Goal: Task Accomplishment & Management: Use online tool/utility

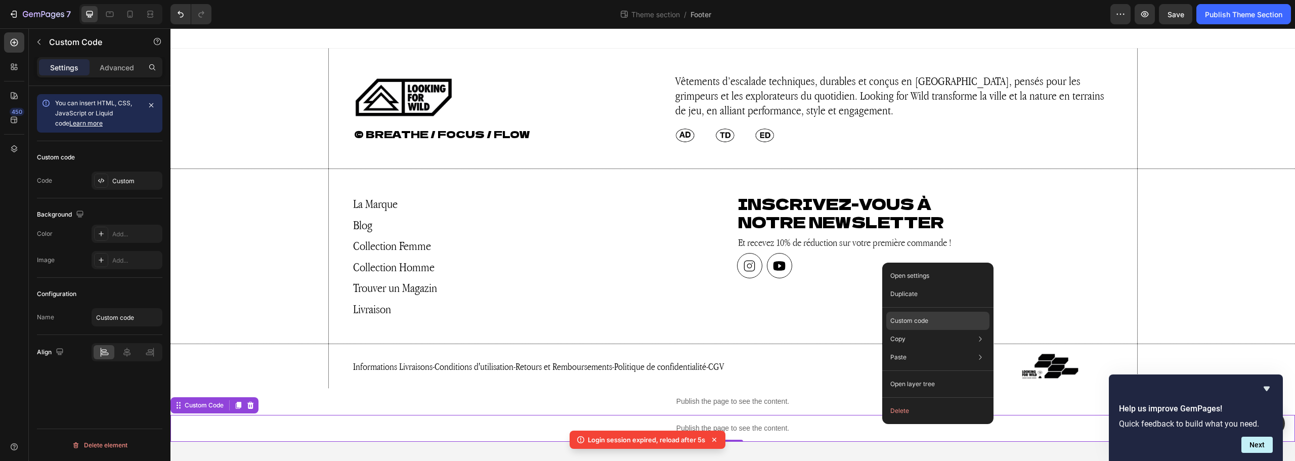
click at [933, 324] on div "Custom code" at bounding box center [937, 321] width 103 height 18
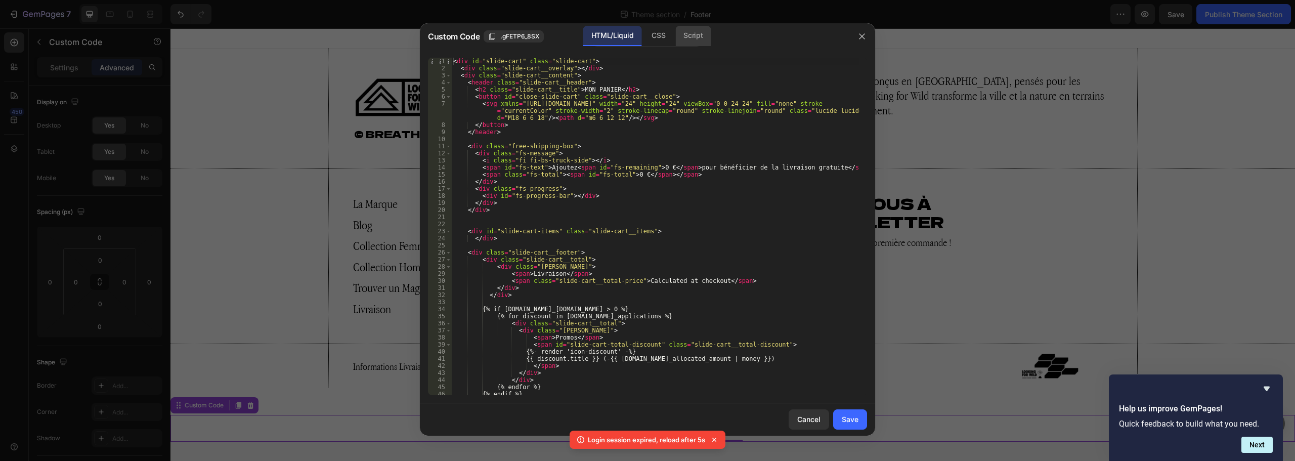
click at [675, 42] on div "Script" at bounding box center [692, 36] width 35 height 20
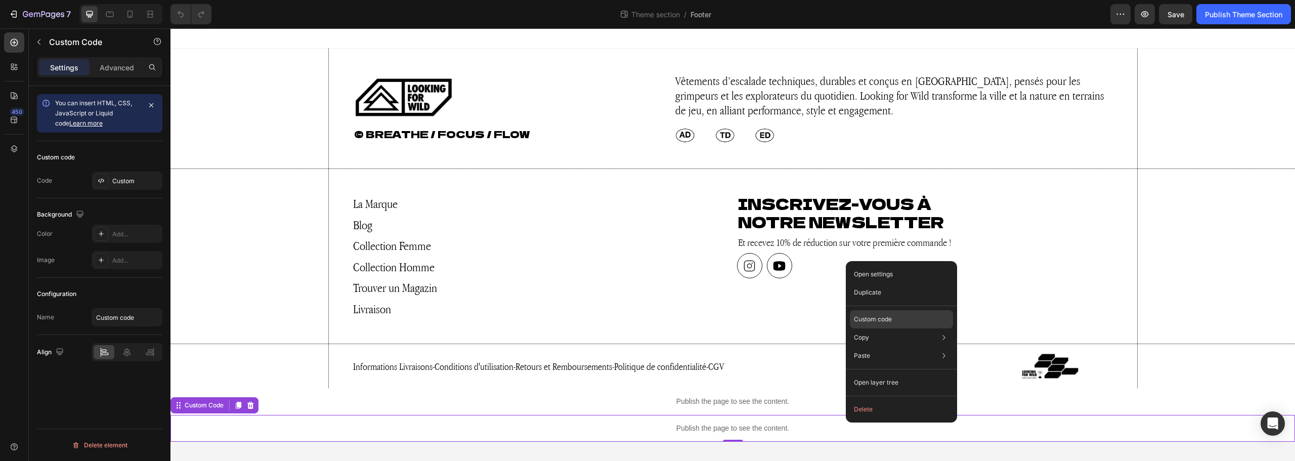
click at [888, 320] on p "Custom code" at bounding box center [873, 319] width 38 height 9
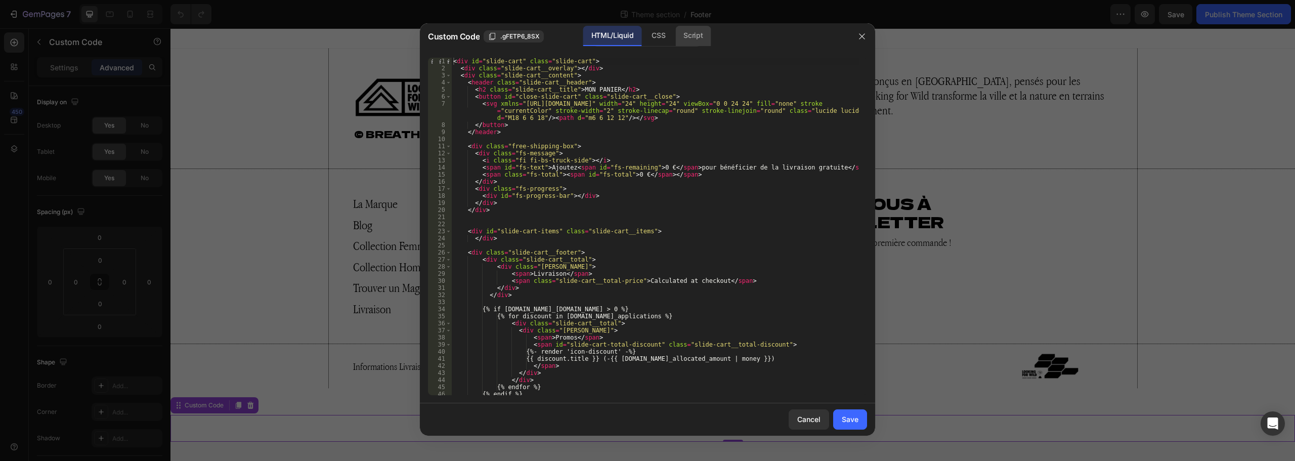
click at [709, 33] on div "Script" at bounding box center [692, 36] width 35 height 20
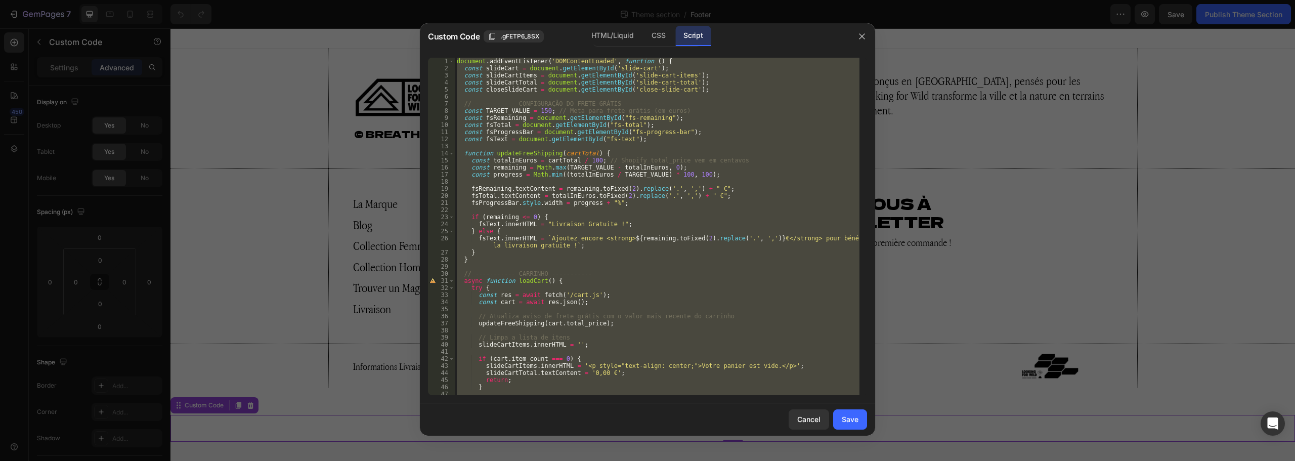
drag, startPoint x: 1031, startPoint y: 209, endPoint x: 857, endPoint y: 181, distance: 176.2
click at [1031, 209] on div at bounding box center [647, 230] width 1295 height 461
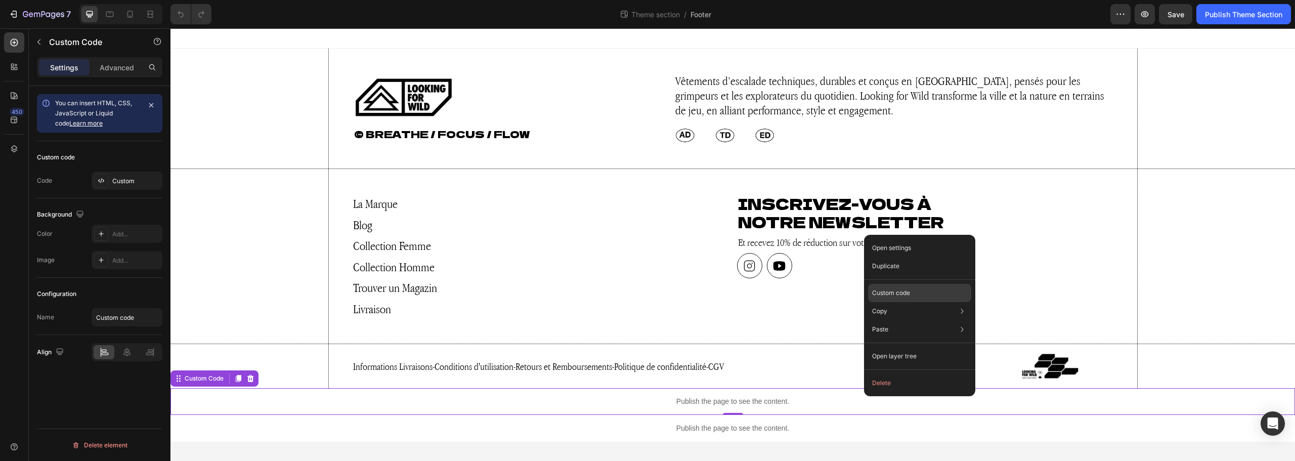
click at [912, 295] on div "Custom code" at bounding box center [919, 293] width 103 height 18
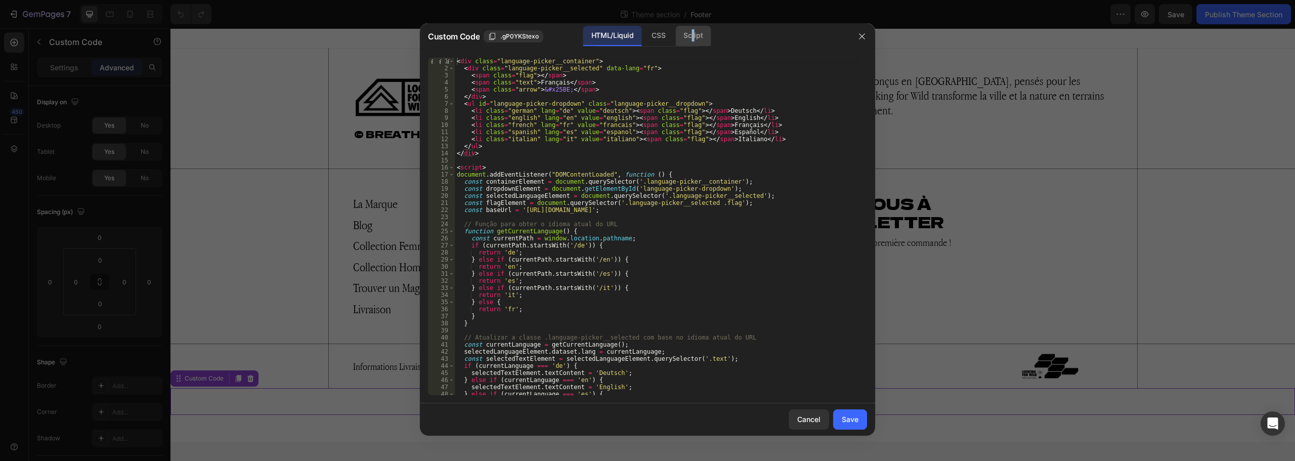
click at [693, 32] on div "Script" at bounding box center [692, 36] width 35 height 20
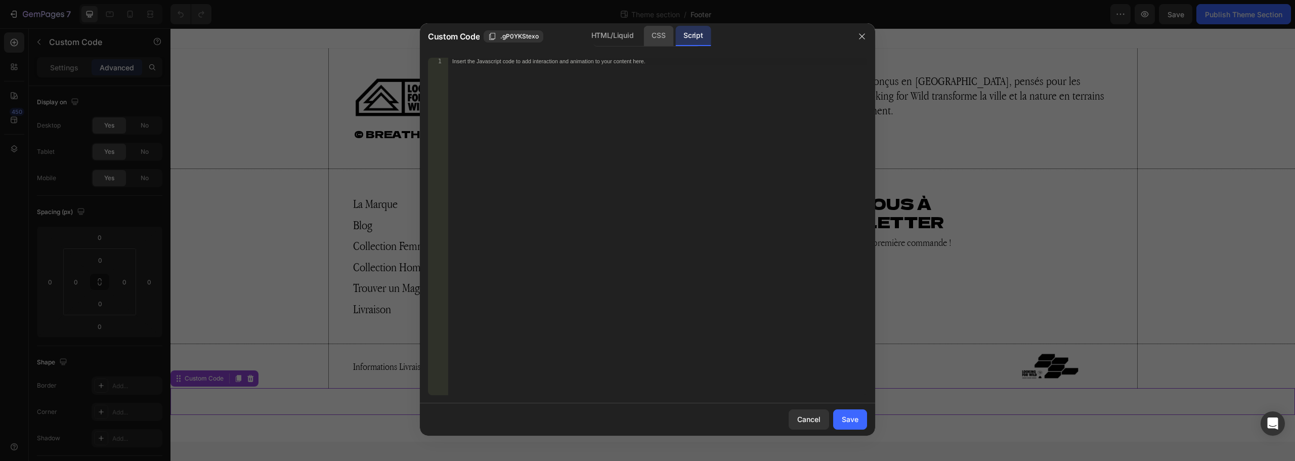
click at [658, 35] on div "CSS" at bounding box center [658, 36] width 30 height 20
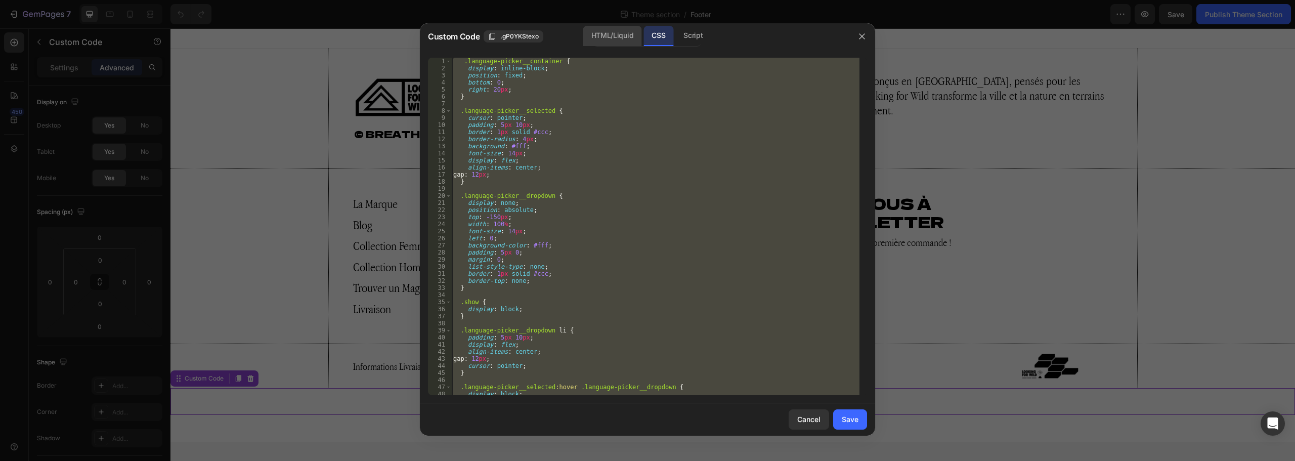
click at [600, 35] on div "HTML/Liquid" at bounding box center [612, 36] width 58 height 20
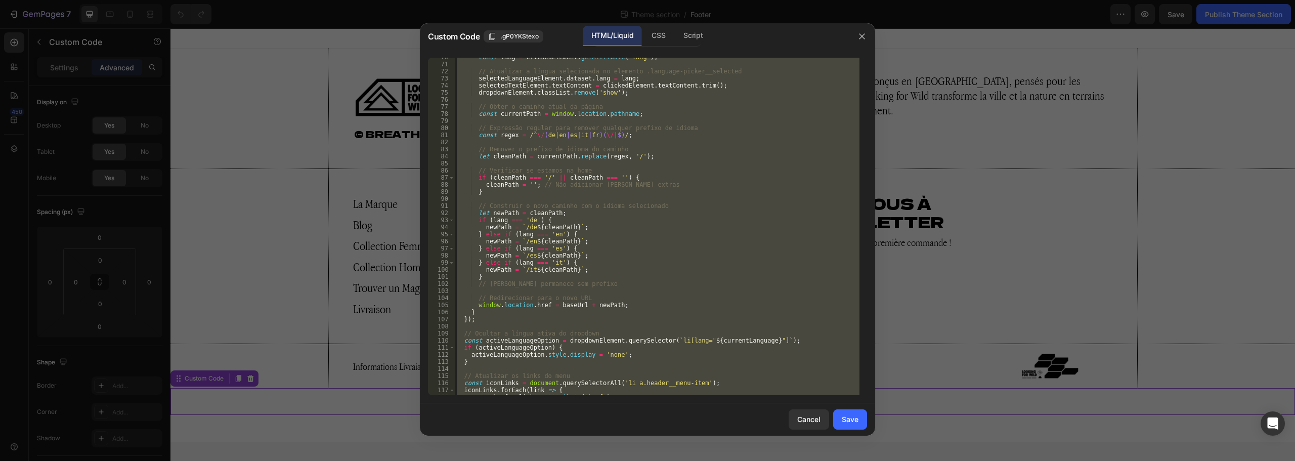
scroll to position [668, 0]
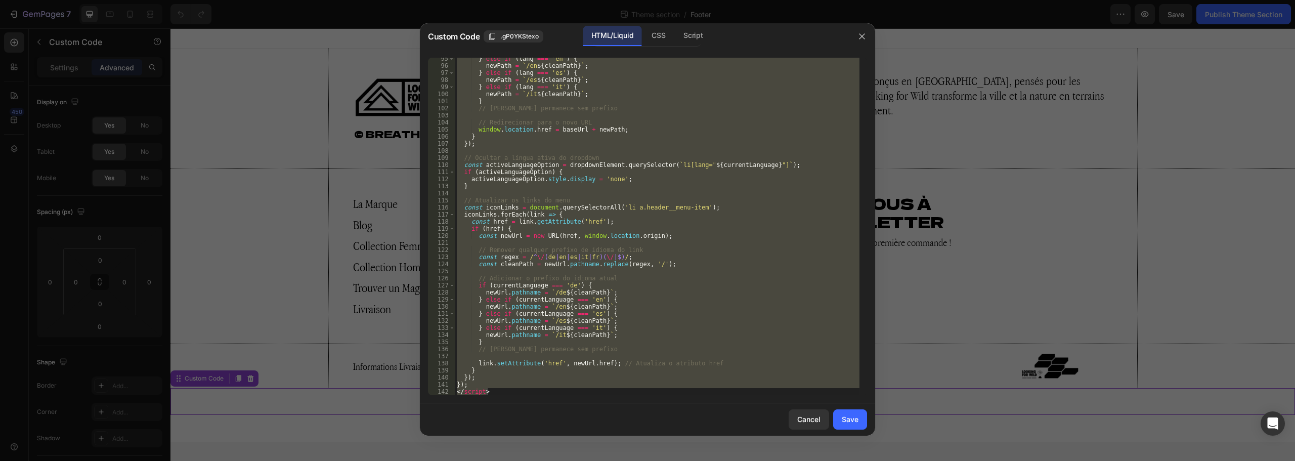
click at [514, 397] on div "95 96 97 98 99 100 101 102 103 104 105 106 107 108 109 110 111 112 113 114 115 …" at bounding box center [647, 227] width 455 height 354
click at [469, 380] on div "} else if ( lang === 'en' ) { newPath = ` /en ${ cleanPath } ` ; } else if ( la…" at bounding box center [657, 226] width 405 height 337
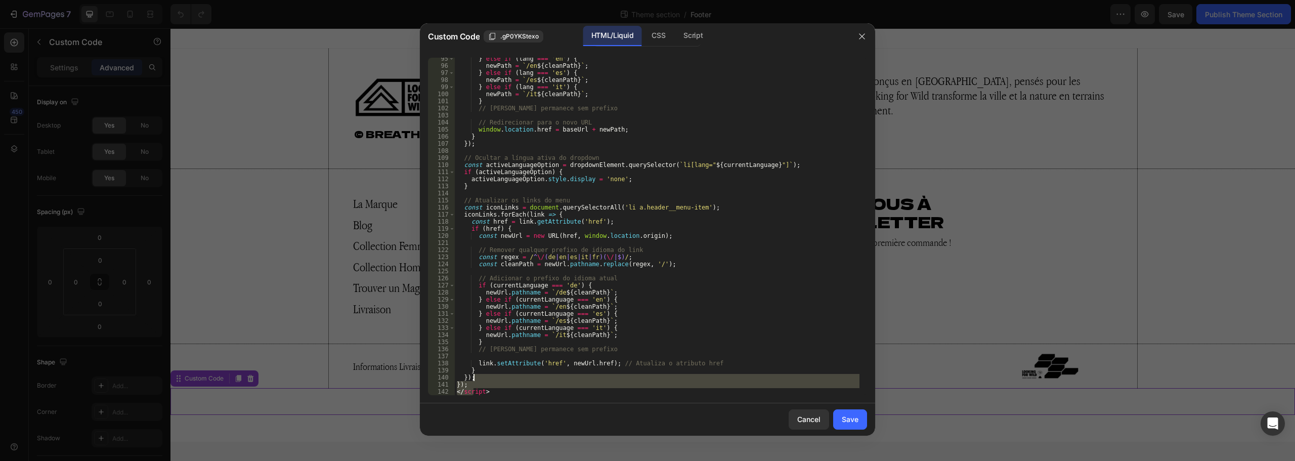
drag, startPoint x: 474, startPoint y: 388, endPoint x: 473, endPoint y: 377, distance: 11.2
click at [473, 377] on div "} else if ( lang === 'en' ) { newPath = ` /en ${ cleanPath } ` ; } else if ( la…" at bounding box center [657, 230] width 405 height 351
click at [473, 385] on div "} else if ( lang === 'en' ) { newPath = ` /en ${ cleanPath } ` ; } else if ( la…" at bounding box center [657, 226] width 405 height 337
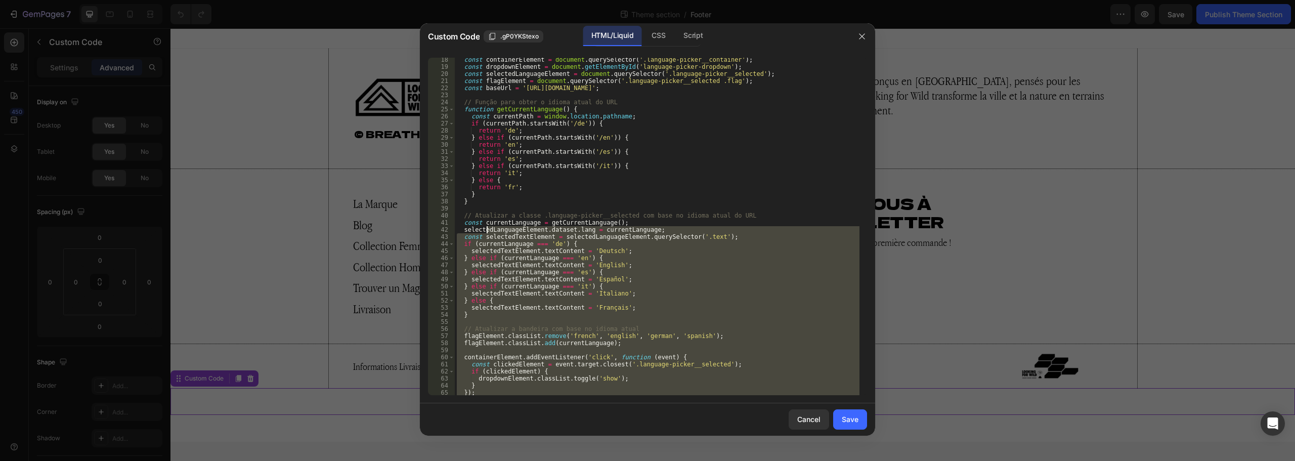
scroll to position [61, 0]
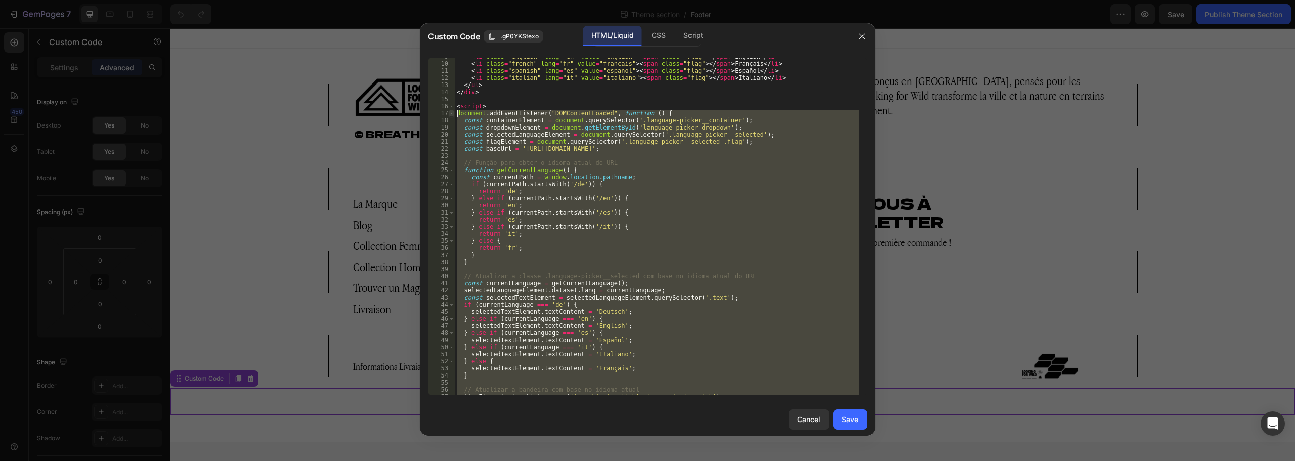
drag, startPoint x: 473, startPoint y: 385, endPoint x: 449, endPoint y: 110, distance: 276.2
click at [449, 110] on div "}); 9 10 11 12 13 14 15 16 17 18 19 20 21 22 23 24 25 26 27 28 29 30 31 32 33 3…" at bounding box center [647, 226] width 439 height 337
type textarea "document.addEventListener("DOMContentLoaded", function () { const containerElem…"
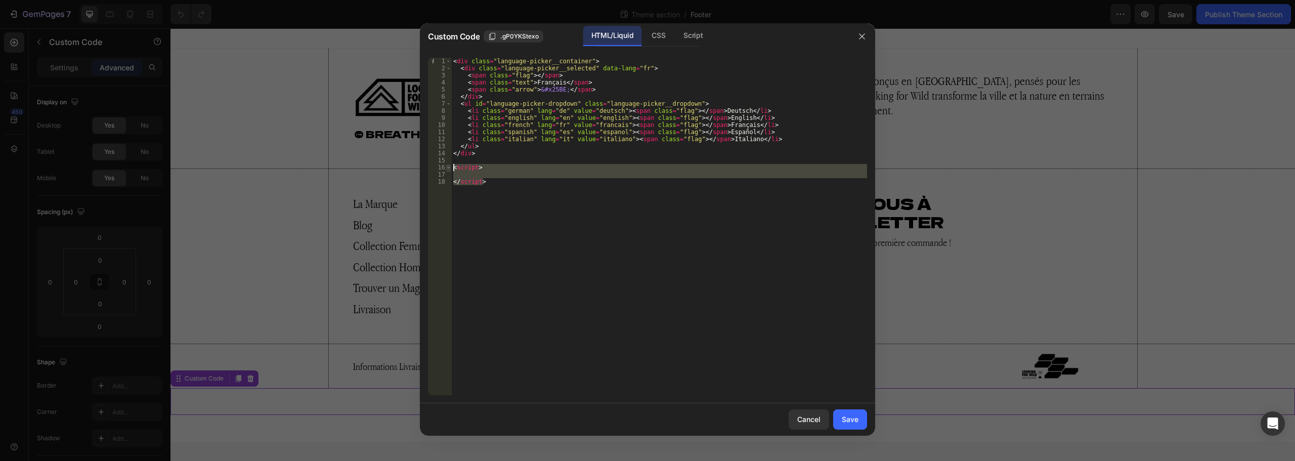
drag, startPoint x: 508, startPoint y: 182, endPoint x: 449, endPoint y: 164, distance: 61.8
click at [449, 164] on div "1 2 3 4 5 6 7 8 9 10 11 12 13 14 15 16 17 18 < div class = "language-picker__co…" at bounding box center [647, 226] width 439 height 337
type textarea "<script>"
click at [696, 35] on div "Script" at bounding box center [692, 36] width 35 height 20
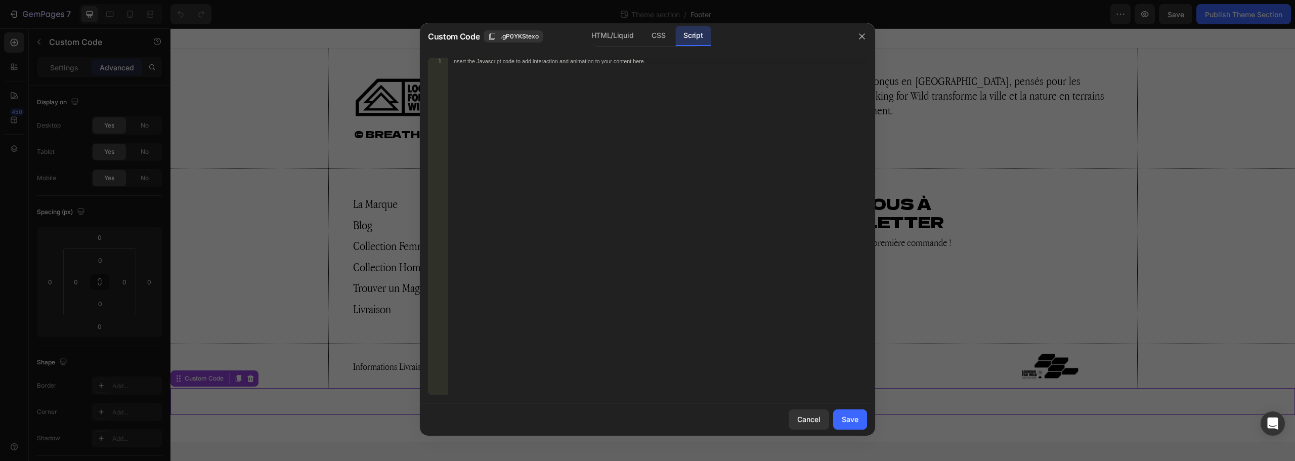
click at [646, 103] on div "Insert the Javascript code to add interaction and animation to your content her…" at bounding box center [657, 233] width 419 height 351
paste textarea "});"
type textarea "});"
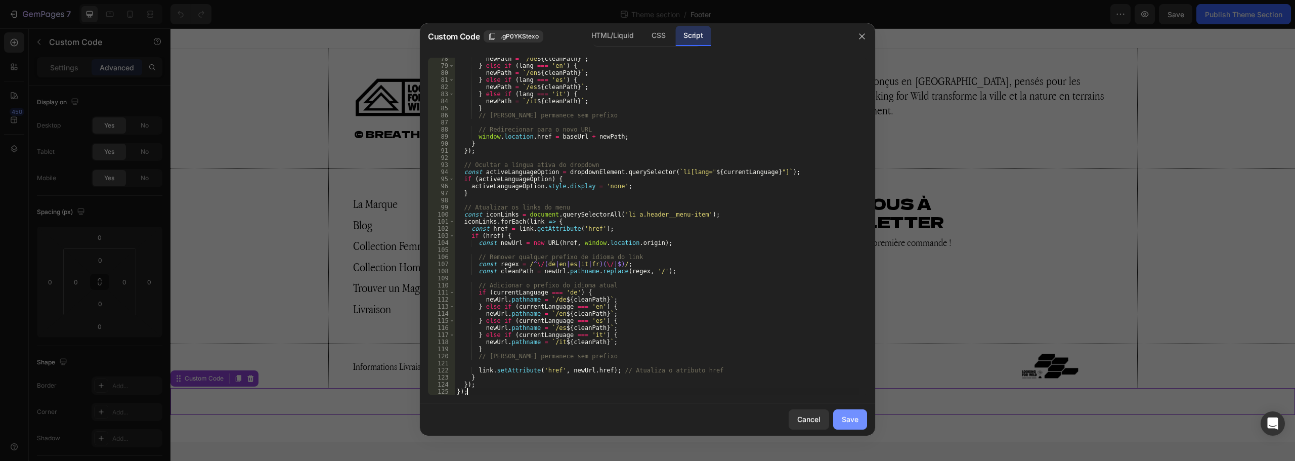
click at [853, 420] on div "Save" at bounding box center [850, 419] width 17 height 11
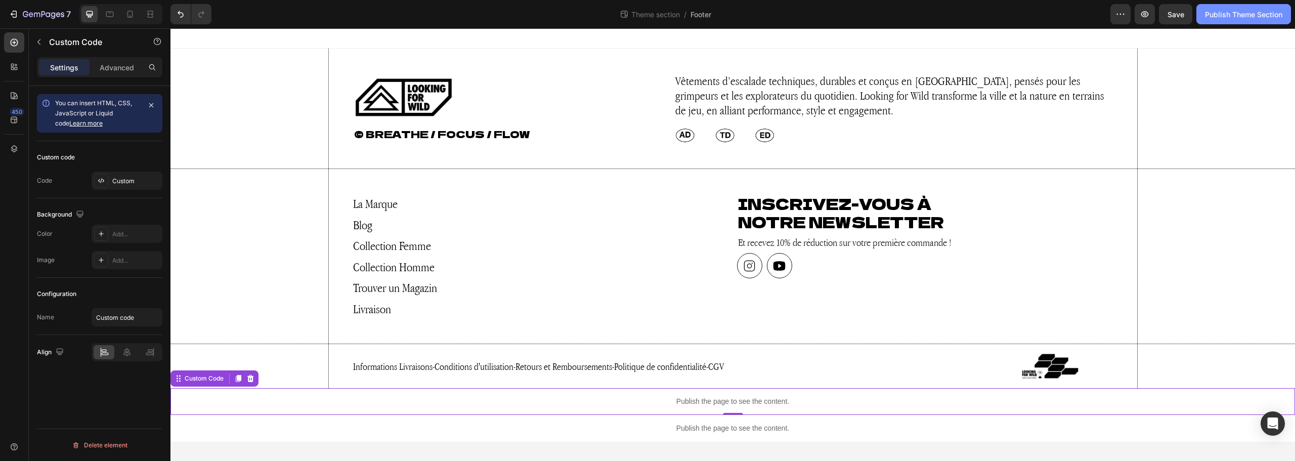
click at [1227, 13] on div "Publish Theme Section" at bounding box center [1243, 14] width 77 height 11
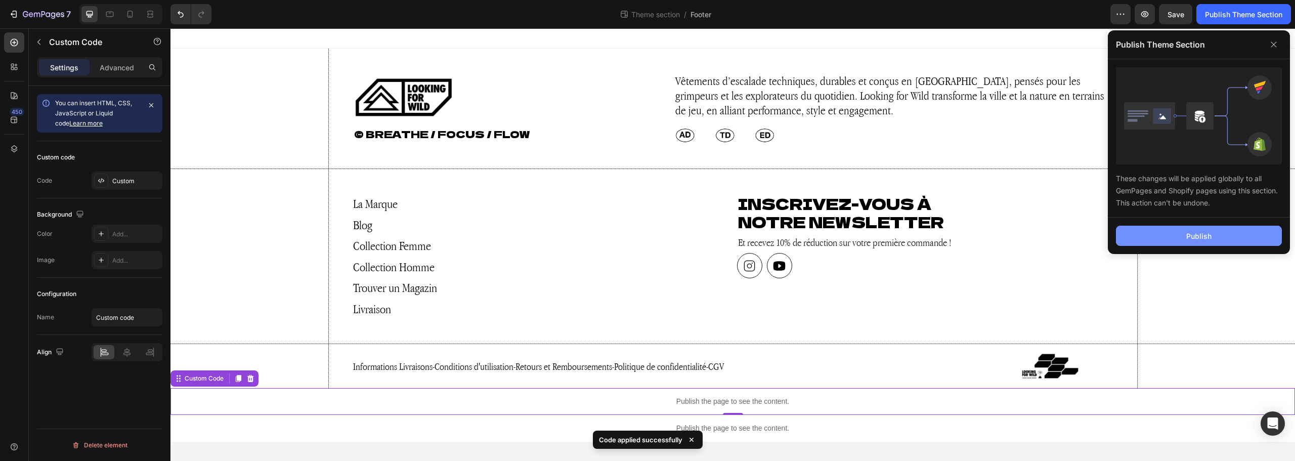
click at [1177, 243] on button "Publish" at bounding box center [1199, 236] width 166 height 20
